Goal: Transaction & Acquisition: Purchase product/service

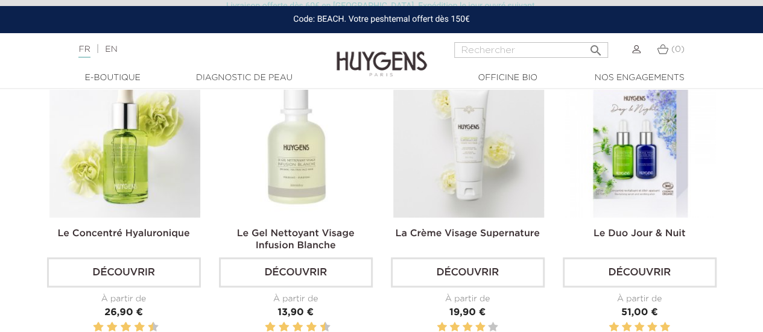
scroll to position [348, 0]
click at [412, 148] on img at bounding box center [468, 143] width 151 height 151
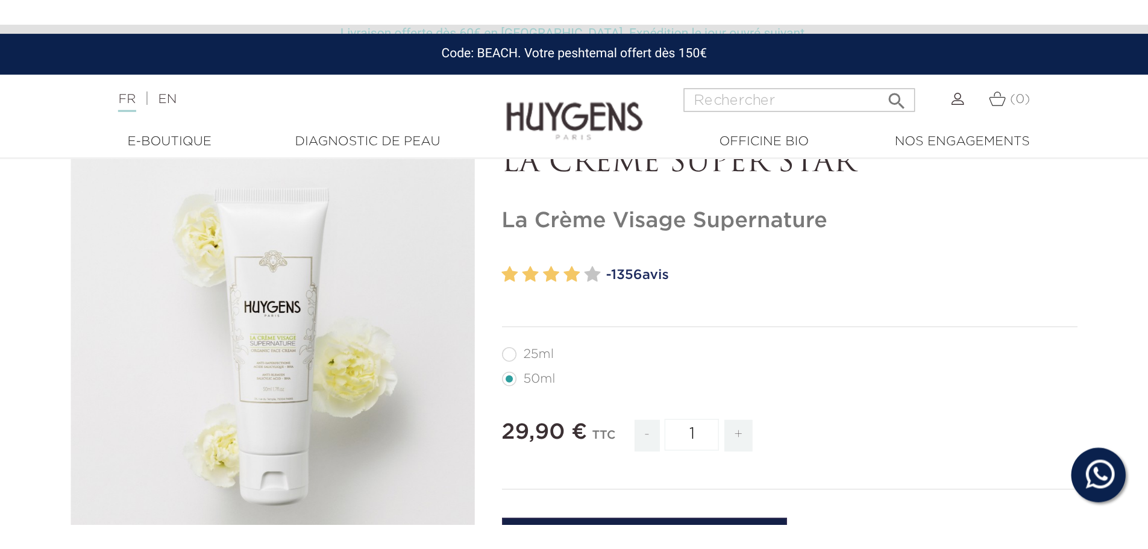
scroll to position [76, 0]
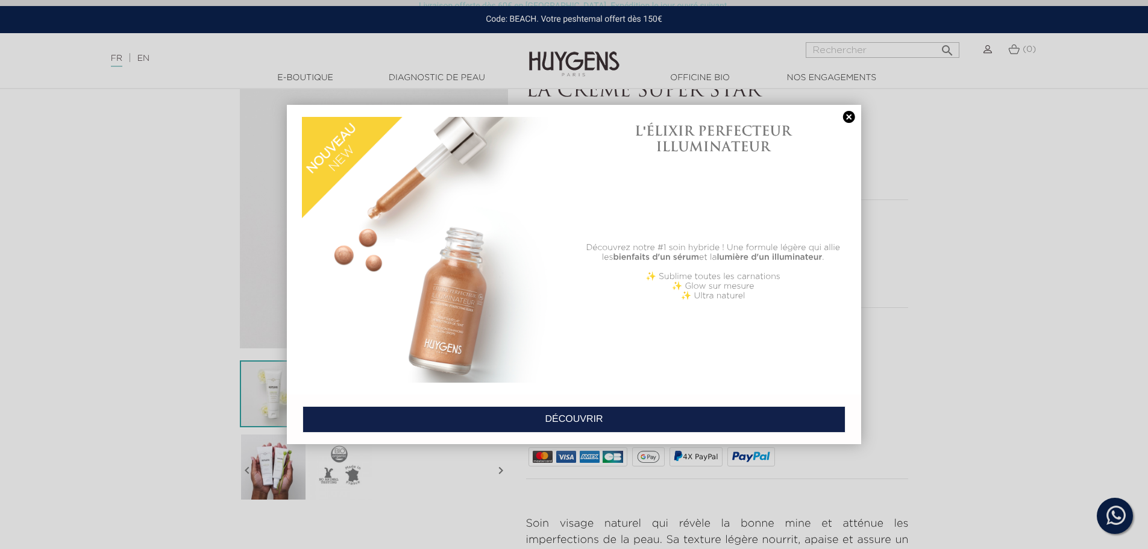
click at [762, 113] on link at bounding box center [849, 117] width 17 height 13
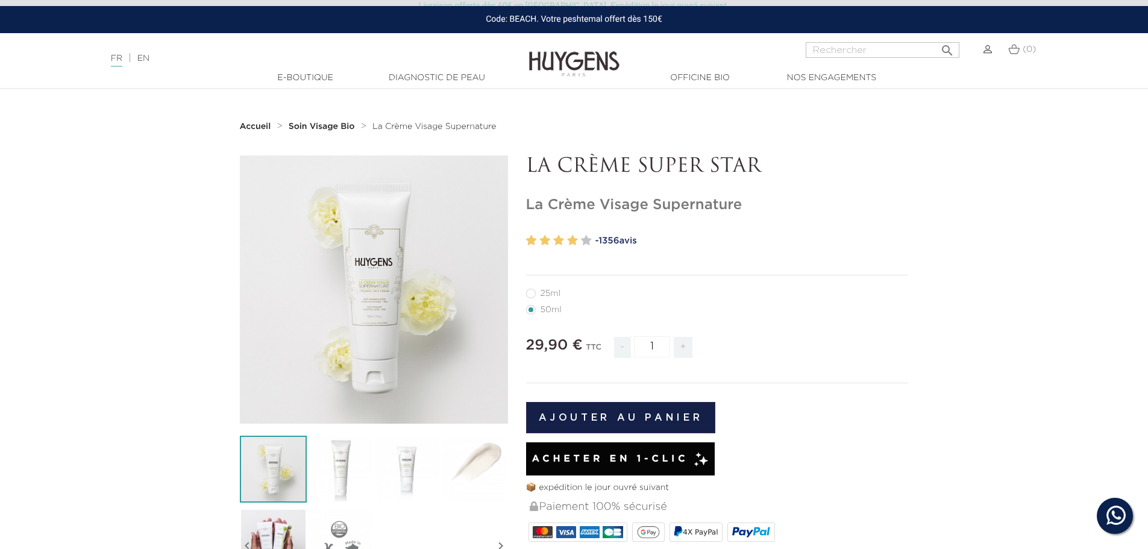
scroll to position [0, 0]
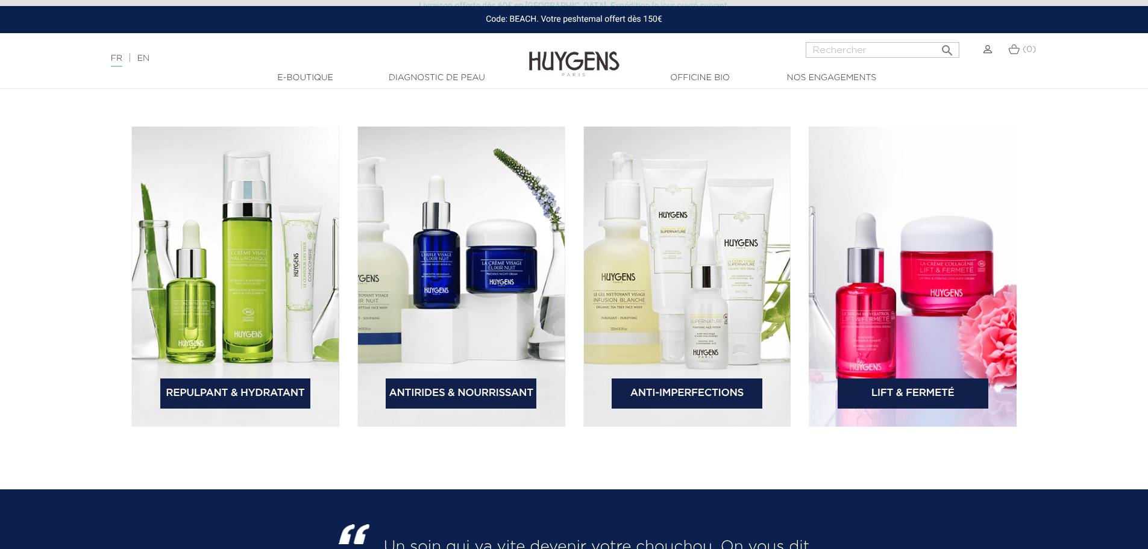
scroll to position [1808, 0]
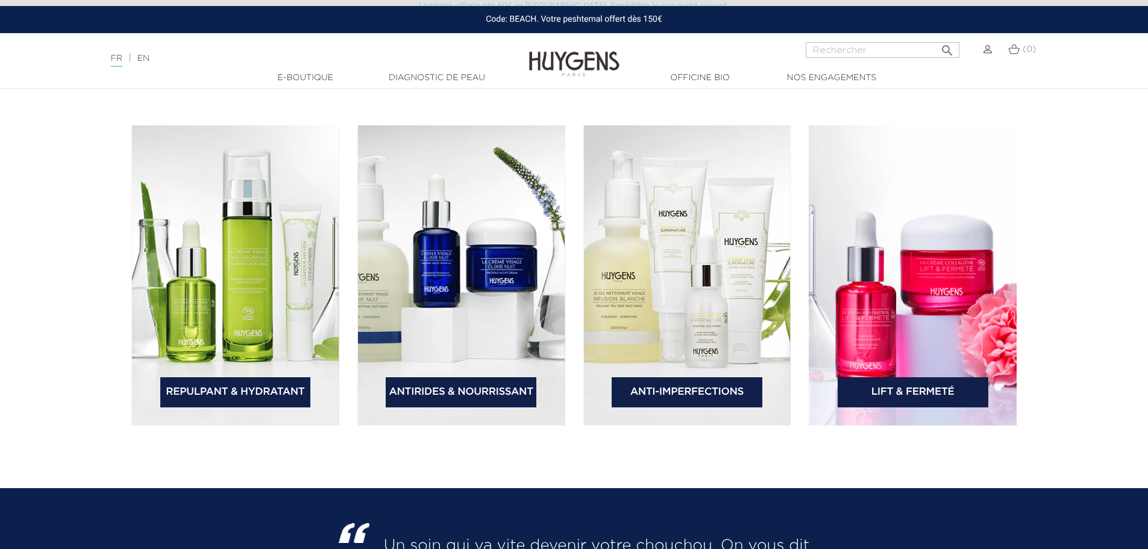
click at [237, 398] on link "Repulpant & Hydratant" at bounding box center [235, 392] width 151 height 30
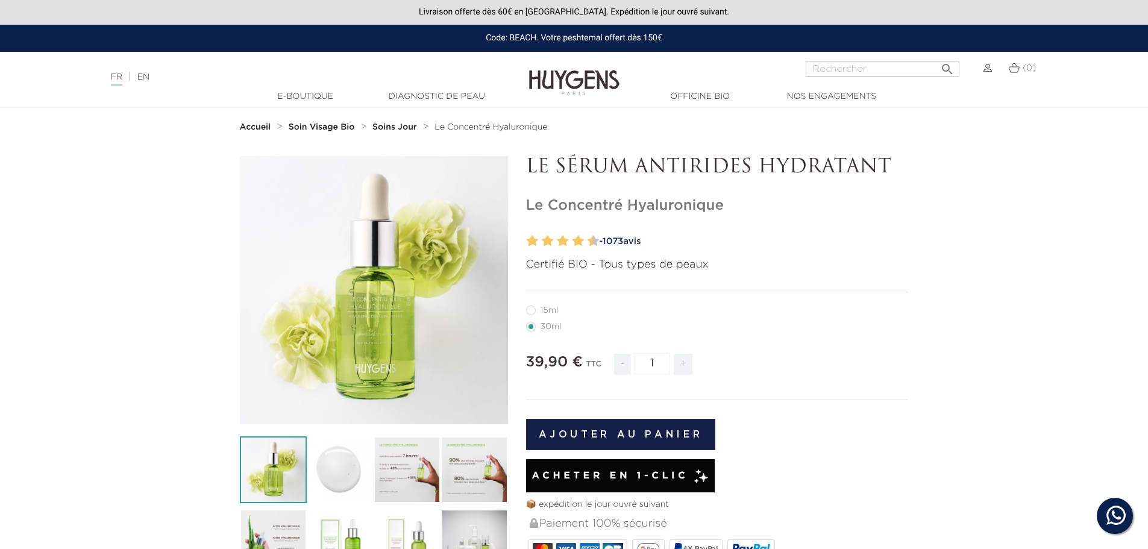
click at [546, 310] on label12"] "15ml" at bounding box center [549, 311] width 47 height 10
radio input "true"
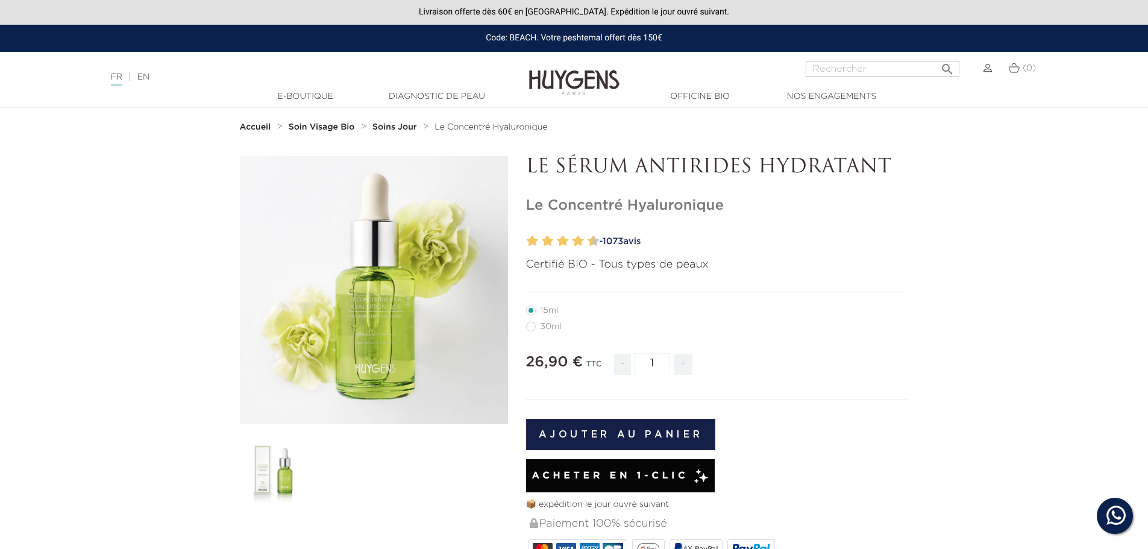
click at [549, 327] on label22"] "30ml" at bounding box center [551, 327] width 50 height 10
radio input "true"
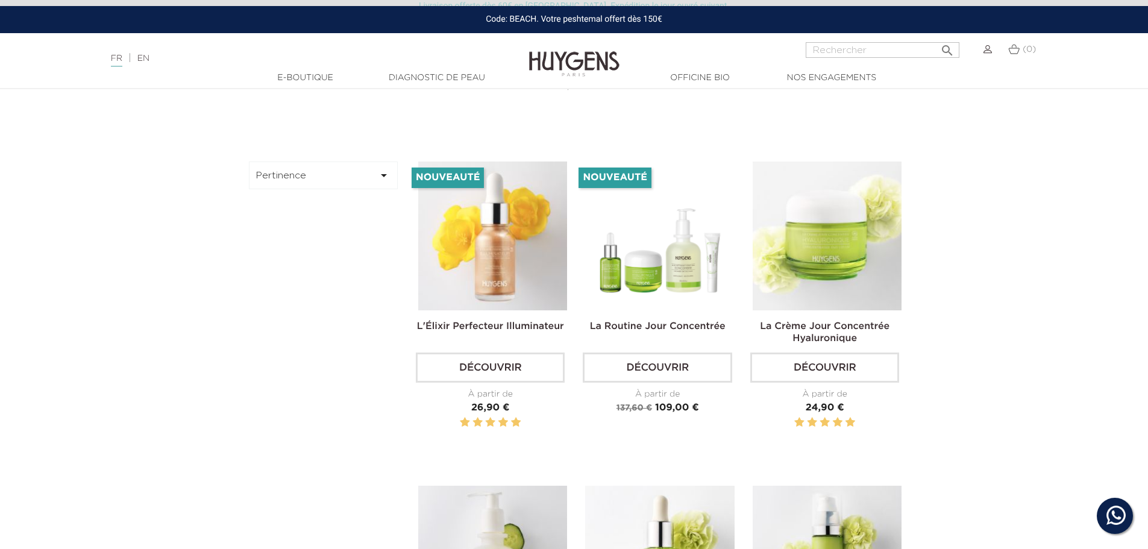
scroll to position [241, 0]
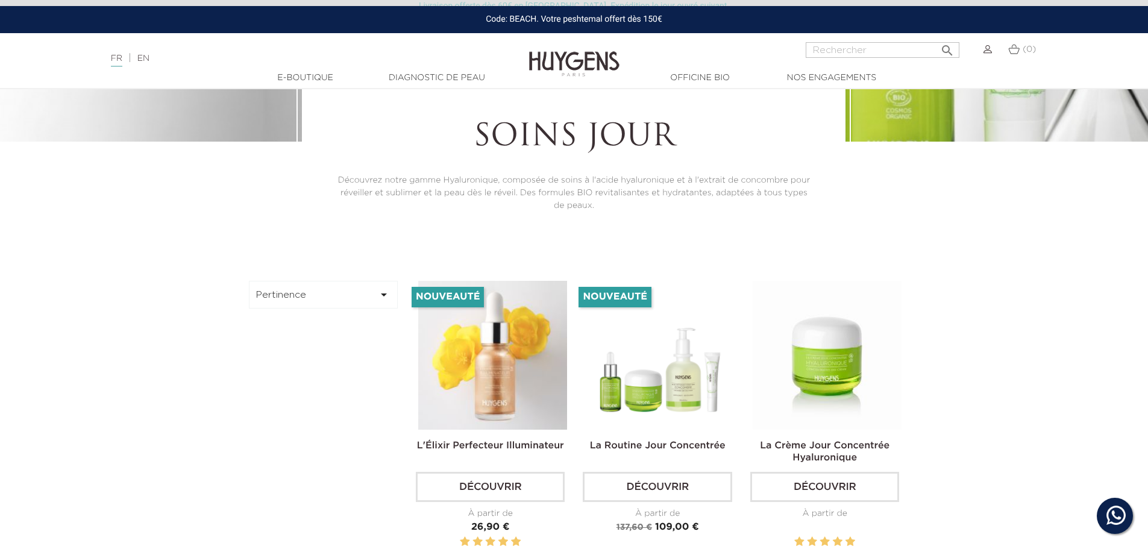
click at [816, 344] on img at bounding box center [827, 355] width 149 height 149
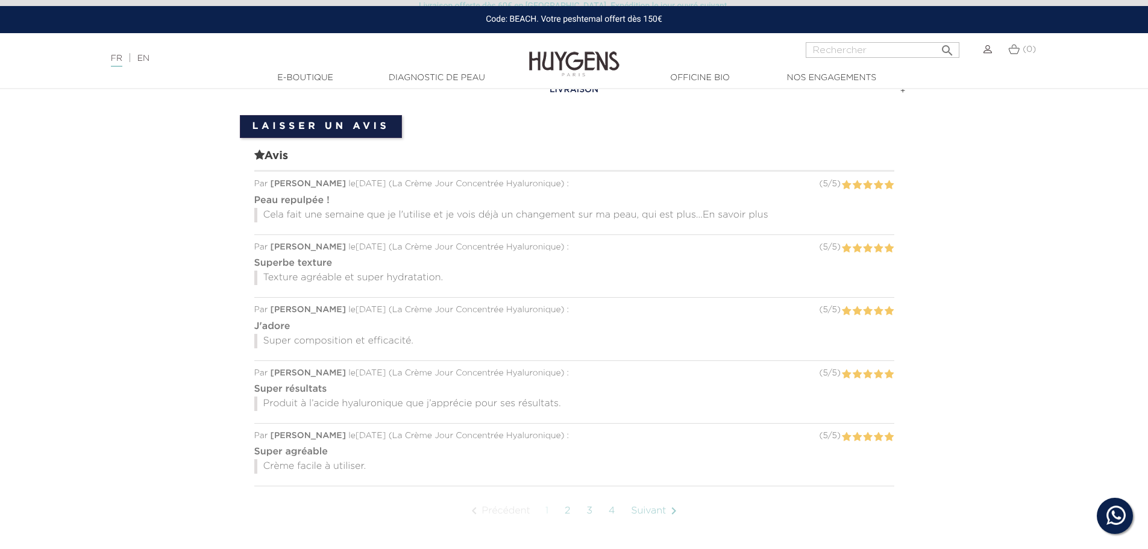
scroll to position [964, 0]
